Goal: Check status: Check status

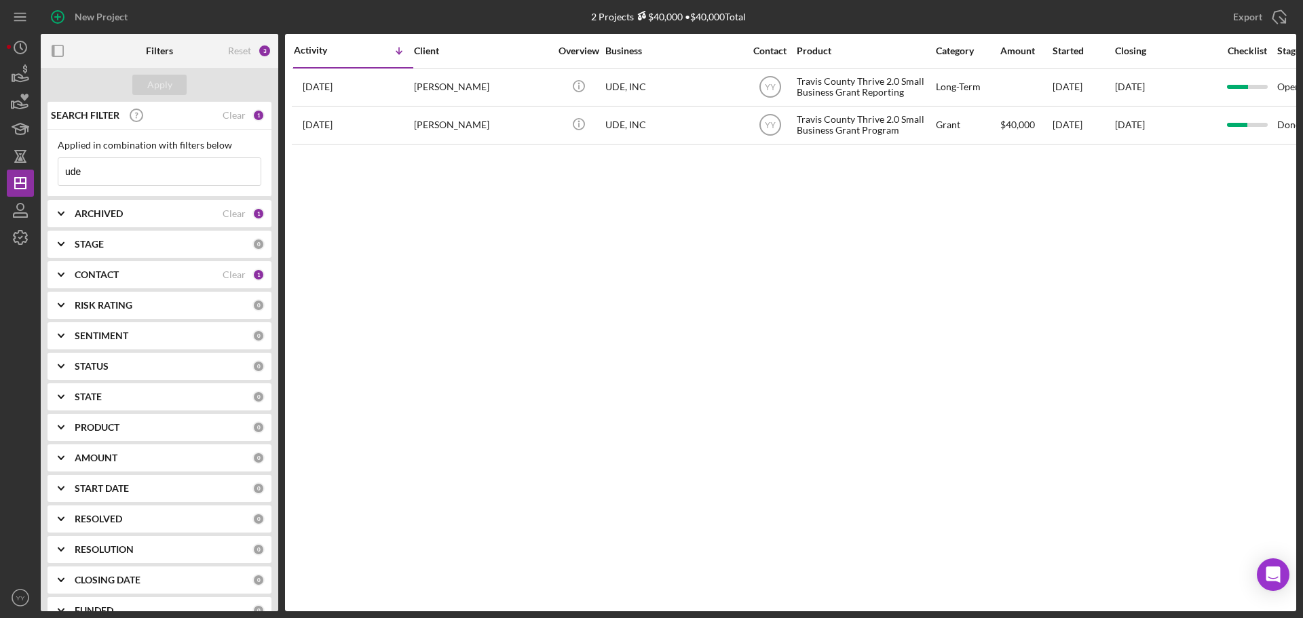
click at [151, 162] on input "ude" at bounding box center [159, 171] width 202 height 27
drag, startPoint x: 77, startPoint y: 164, endPoint x: 31, endPoint y: 160, distance: 46.3
click at [31, 160] on div "New Project 2 Projects $40,000 • $40,000 Total ude Export Icon/Export Filters R…" at bounding box center [651, 305] width 1289 height 611
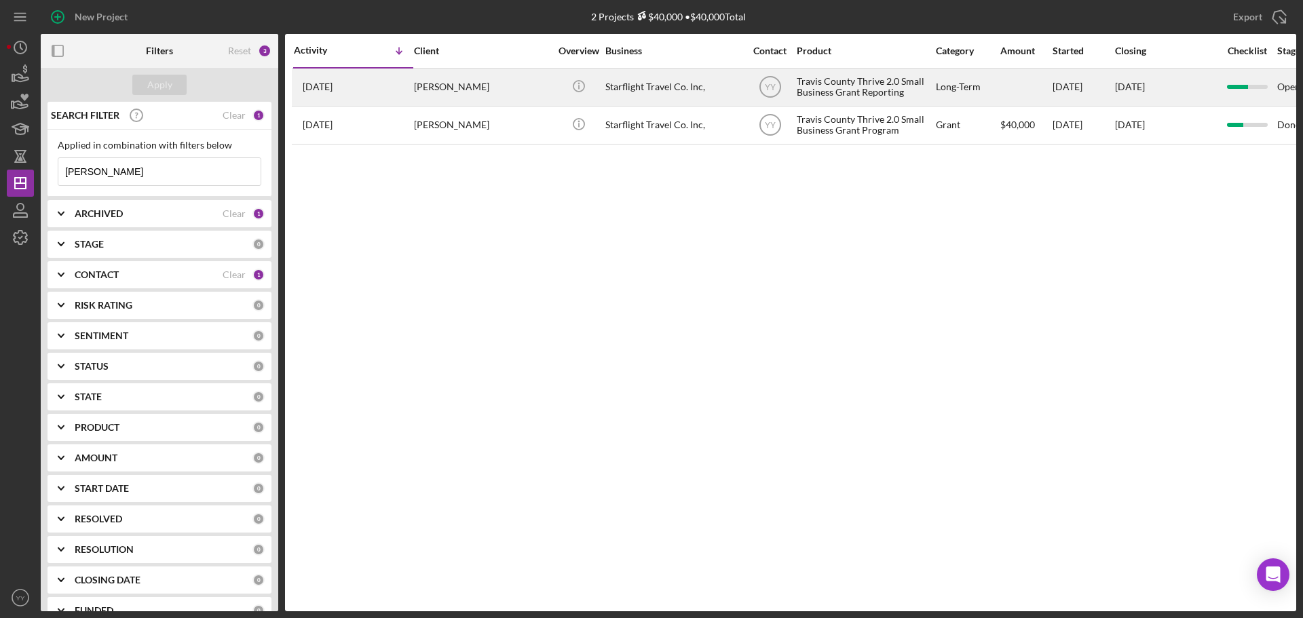
type input "[PERSON_NAME]"
click at [672, 87] on div "Starflight Travel Co. Inc," at bounding box center [673, 87] width 136 height 36
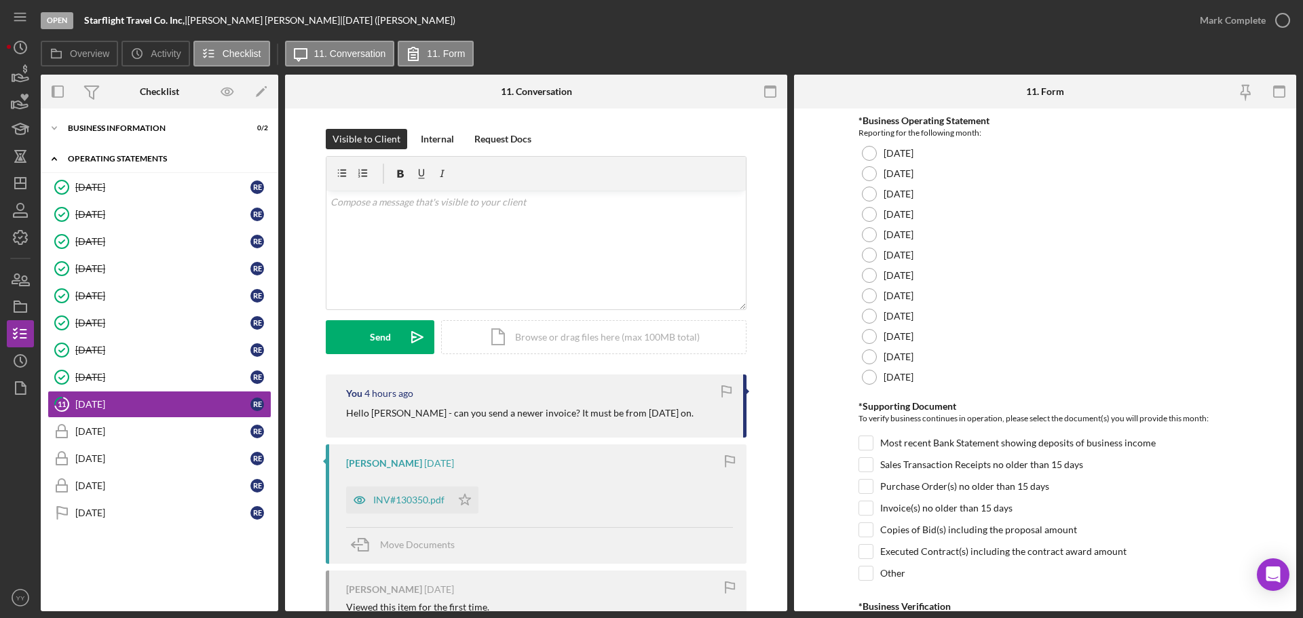
click at [120, 157] on div "Operating Statements" at bounding box center [164, 159] width 193 height 8
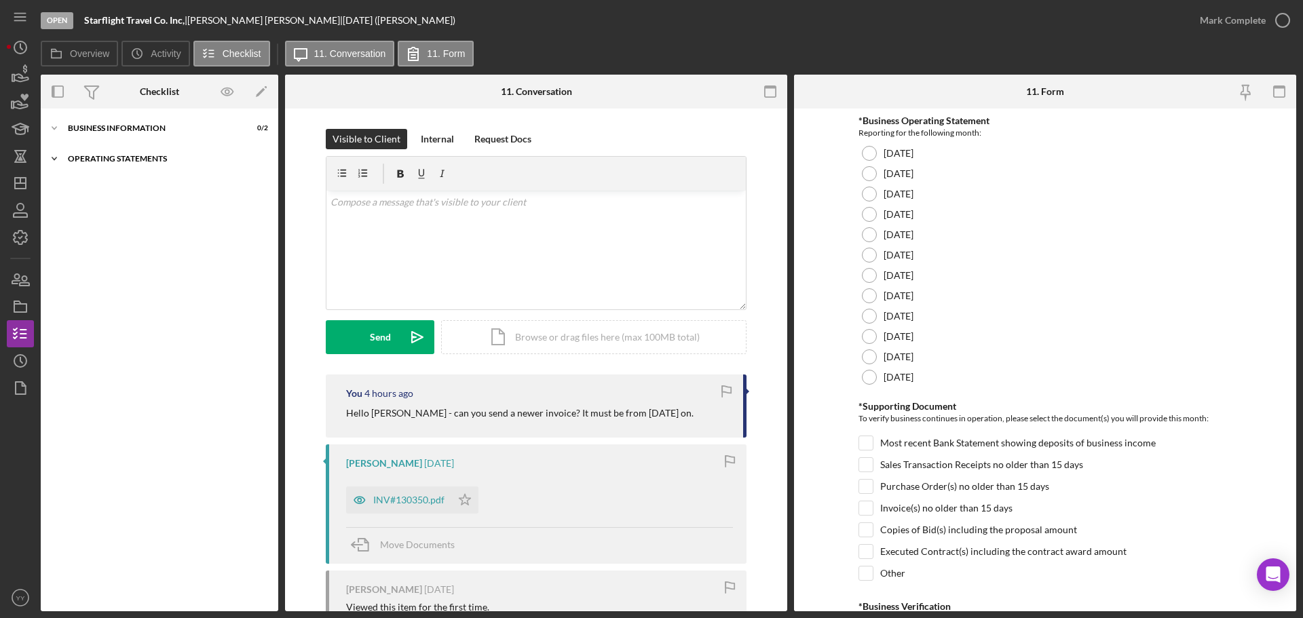
click at [119, 159] on div "Operating Statements" at bounding box center [164, 159] width 193 height 8
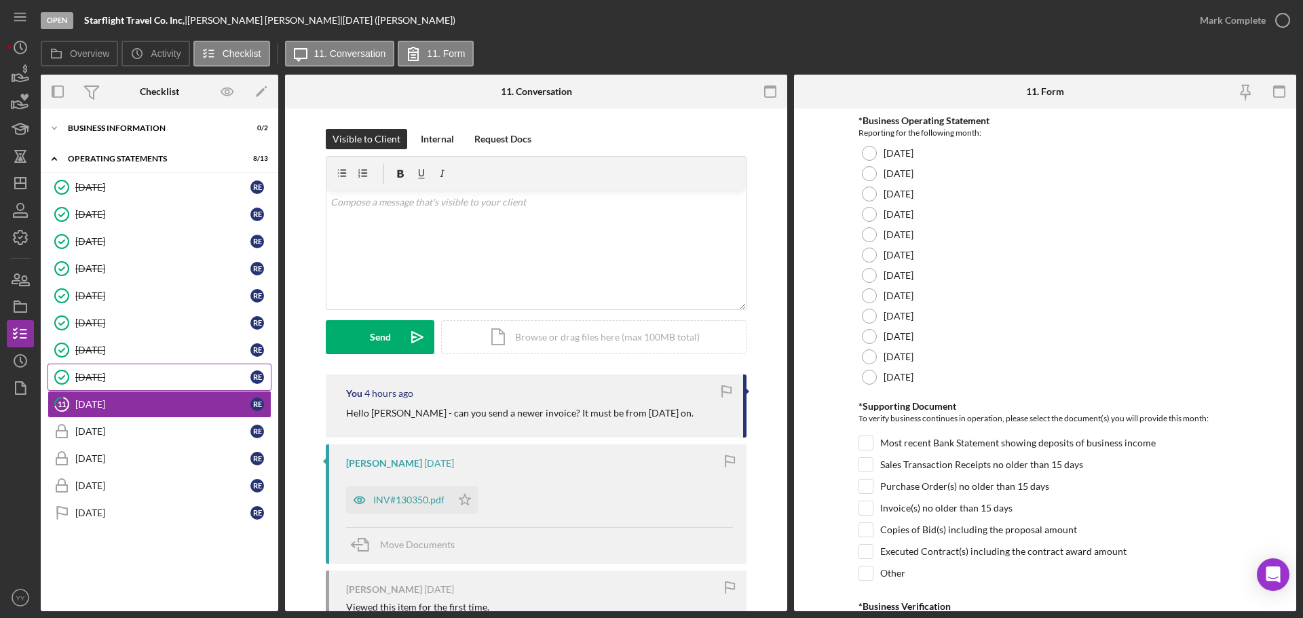
click at [92, 379] on div "[DATE]" at bounding box center [162, 377] width 175 height 11
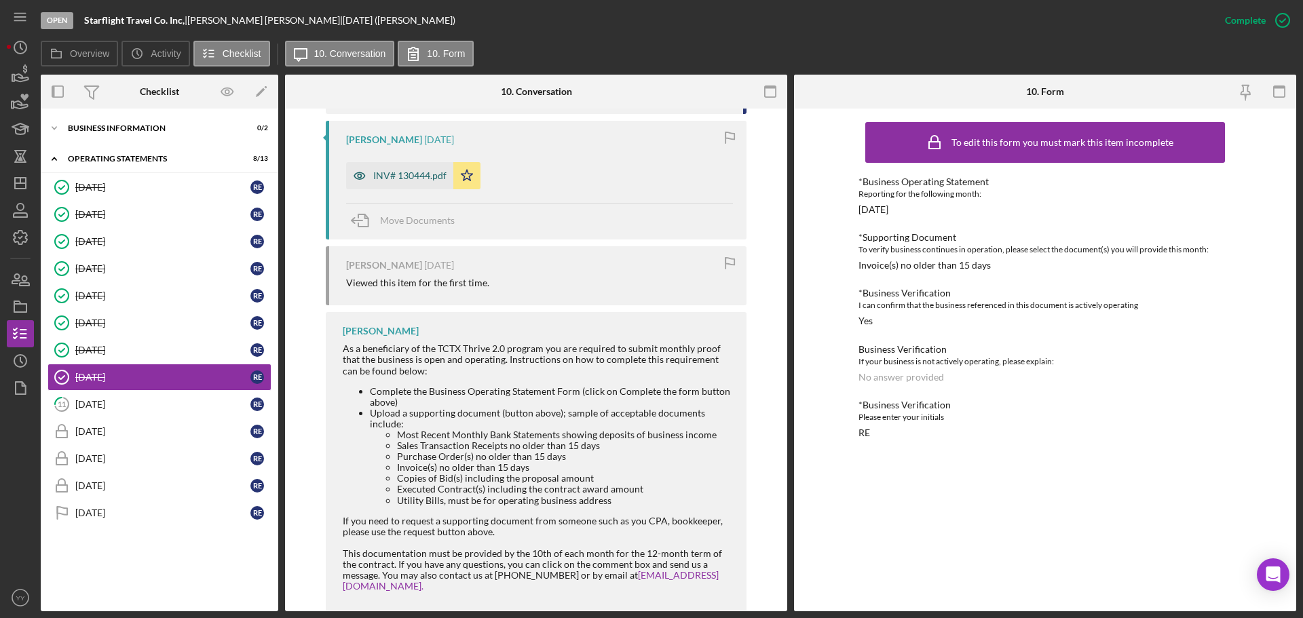
click at [407, 164] on div "INV# 130444.pdf" at bounding box center [399, 175] width 107 height 27
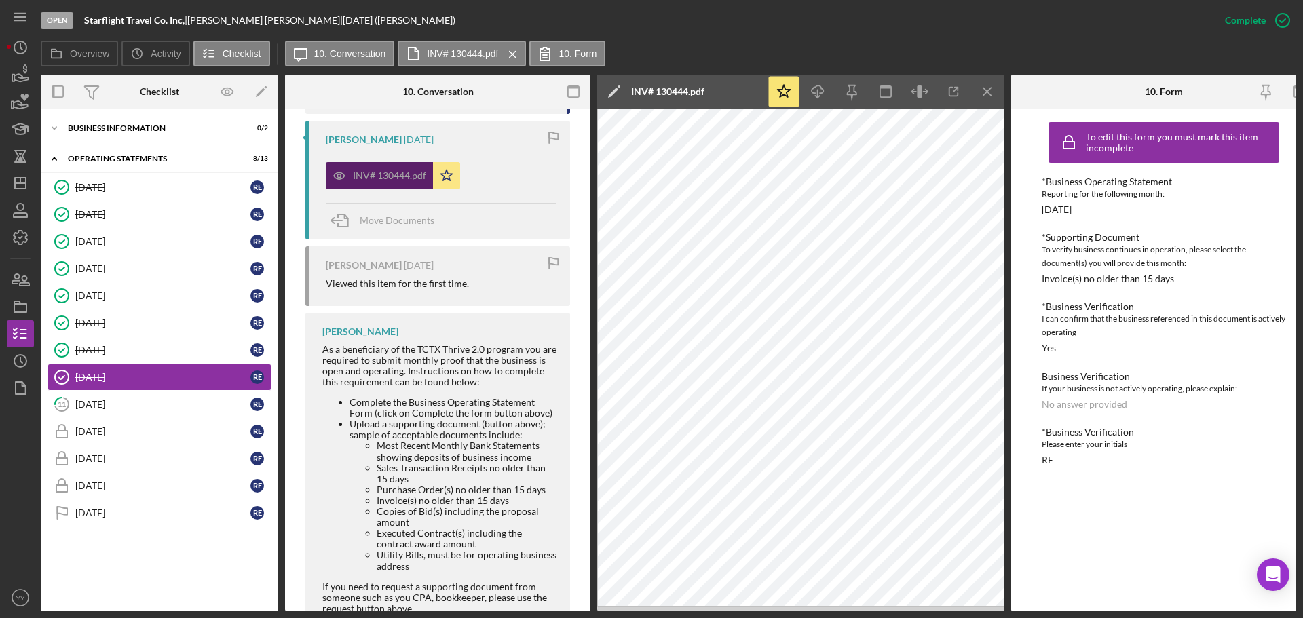
click at [360, 174] on div "INV# 130444.pdf" at bounding box center [389, 175] width 73 height 11
click at [88, 407] on div "[DATE]" at bounding box center [162, 404] width 175 height 11
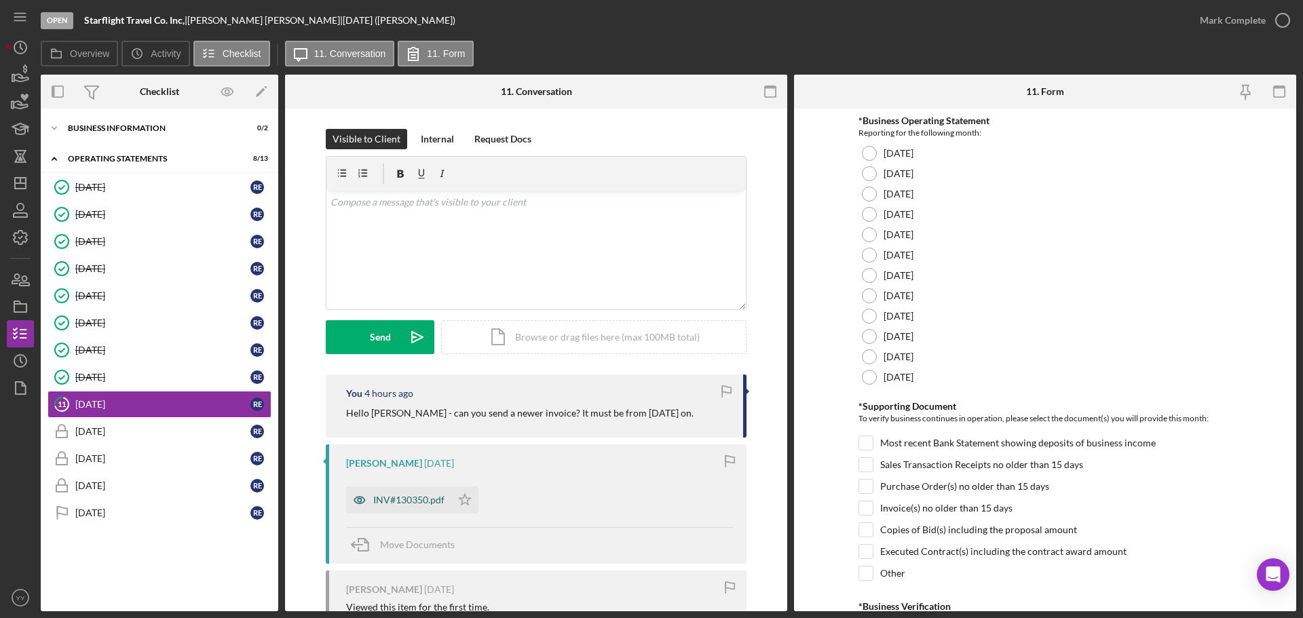
click at [415, 495] on div "INV#130350.pdf" at bounding box center [408, 500] width 71 height 11
